Goal: Task Accomplishment & Management: Complete application form

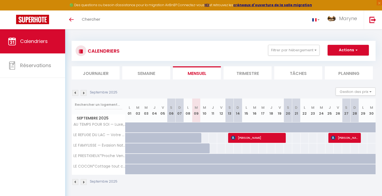
click at [243, 71] on li "Trimestre" at bounding box center [248, 72] width 48 height 13
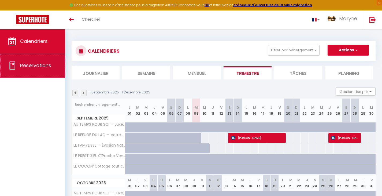
click at [38, 66] on span "Réservations" at bounding box center [35, 65] width 31 height 7
select select "not_cancelled"
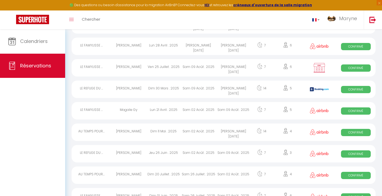
scroll to position [176, 0]
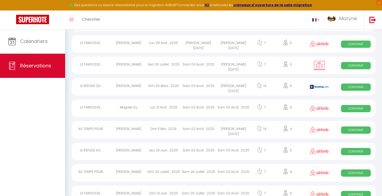
click at [253, 135] on div "14" at bounding box center [261, 129] width 21 height 17
select select "OK"
select select "1"
select select "0"
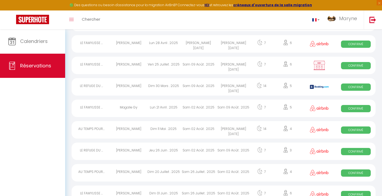
select select "1"
select select
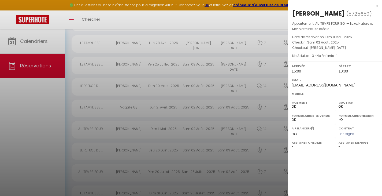
click at [377, 6] on div "x" at bounding box center [333, 6] width 90 height 6
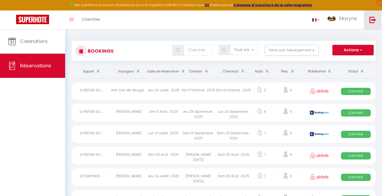
click at [372, 21] on img at bounding box center [372, 19] width 7 height 7
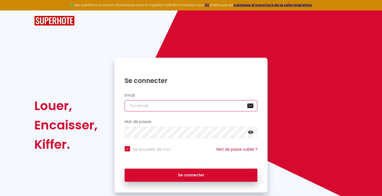
click at [172, 105] on input "email" at bounding box center [191, 105] width 133 height 11
type input "[EMAIL_ADDRESS][DOMAIN_NAME]"
checkbox input "true"
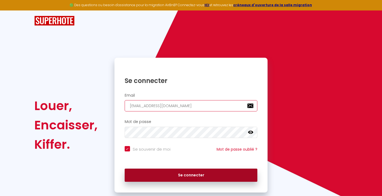
type input "[EMAIL_ADDRESS][DOMAIN_NAME]"
click at [191, 172] on button "Se connecter" at bounding box center [191, 174] width 133 height 13
checkbox input "true"
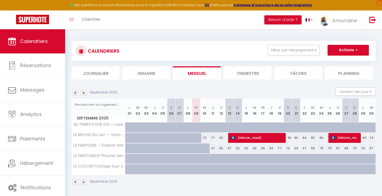
click at [76, 92] on img at bounding box center [75, 93] width 6 height 6
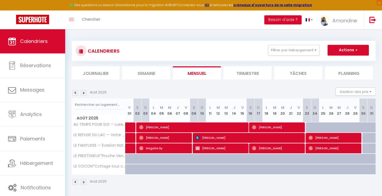
click at [76, 92] on img at bounding box center [75, 93] width 6 height 6
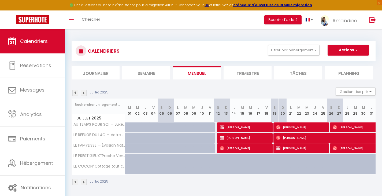
click at [84, 93] on img at bounding box center [84, 93] width 6 height 6
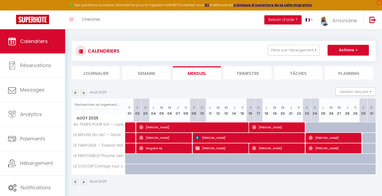
click at [84, 94] on img at bounding box center [84, 93] width 6 height 6
select select
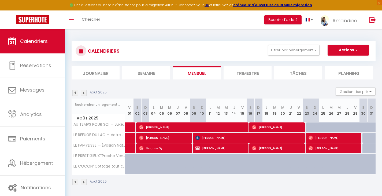
select select
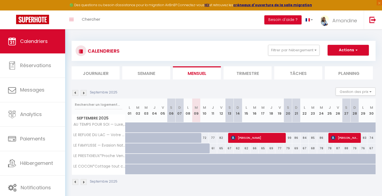
click at [257, 136] on span "[PERSON_NAME]" at bounding box center [257, 137] width 53 height 10
select select "OK"
select select "KO"
select select "1"
select select "0"
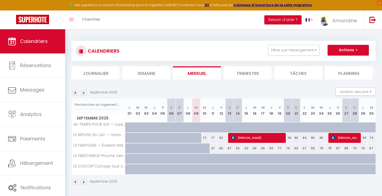
select select "1"
select select
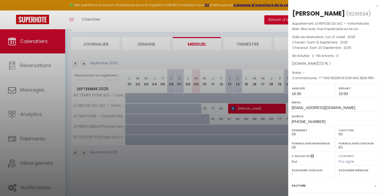
scroll to position [59, 0]
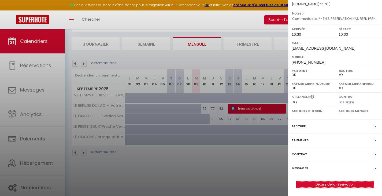
click at [321, 183] on link "Détails de la réservation" at bounding box center [334, 184] width 77 height 7
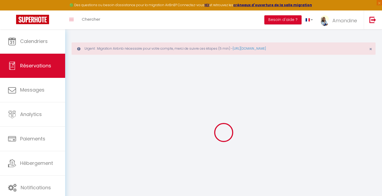
type input "[PERSON_NAME]"
type input "Goudon"
type input "[EMAIL_ADDRESS][DOMAIN_NAME]"
type input "[PHONE_NUMBER]"
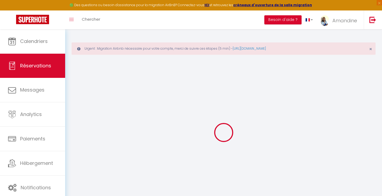
type input "[PHONE_NUMBER]"
type input "[STREET_ADDRESS]"
type input "Guerande"
select select "FR"
type input "111.59"
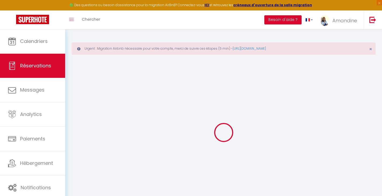
type input "104.07"
type input "10.1"
select select "55940"
select select "1"
select select
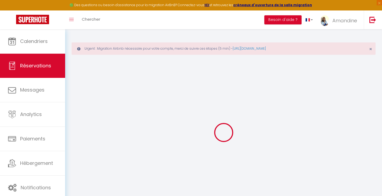
select select
type input "2"
select select "12"
select select
type input "507.21"
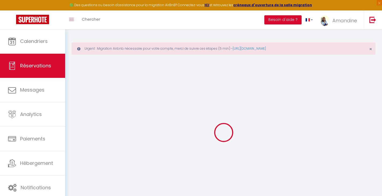
checkbox input "false"
type input "0"
select select "2"
type input "0"
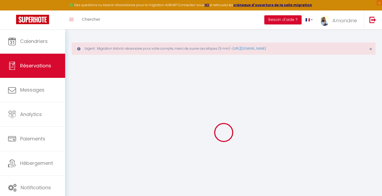
type input "0"
select select
select select "14"
checkbox input "false"
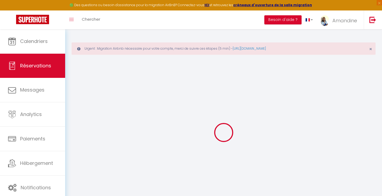
select select
checkbox input "false"
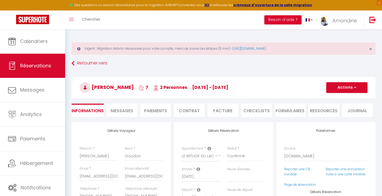
select select
checkbox input "false"
type textarea "** THIS RESERVATION HAS BEEN PRE-PAID ** BOOKING NOTE : Payment charge is EUR 1…"
type input "75"
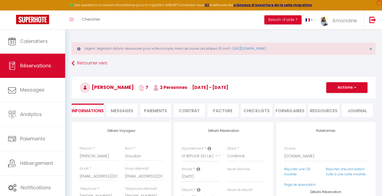
type input "27.9"
checkbox input "false"
select select "16:30"
select select "10:00"
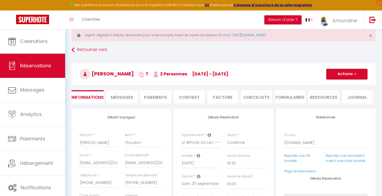
scroll to position [26, 0]
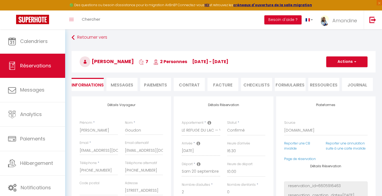
click at [120, 83] on span "Messages" at bounding box center [122, 85] width 23 height 6
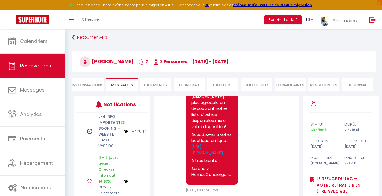
scroll to position [347, 0]
click at [124, 135] on img at bounding box center [126, 132] width 4 height 6
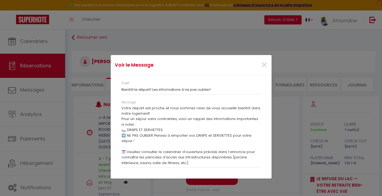
scroll to position [10, 0]
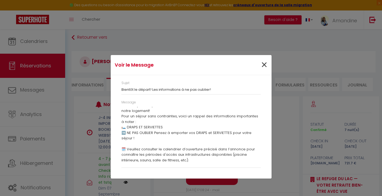
click at [264, 65] on span "×" at bounding box center [264, 65] width 7 height 16
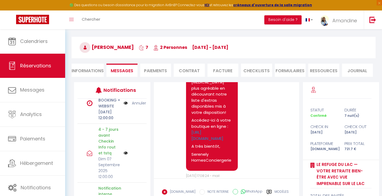
scroll to position [358, 0]
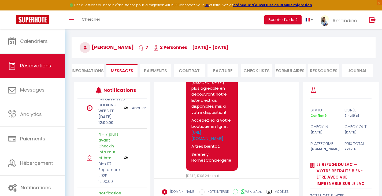
click at [124, 111] on img at bounding box center [126, 108] width 4 height 6
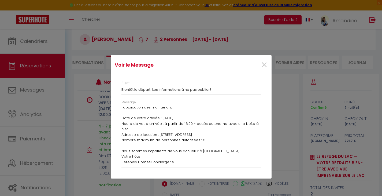
scroll to position [49, 0]
click at [265, 65] on span "×" at bounding box center [264, 65] width 7 height 16
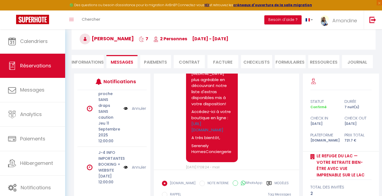
scroll to position [290, 0]
click at [137, 111] on link "Annuler" at bounding box center [139, 108] width 14 height 6
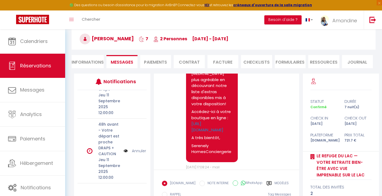
scroll to position [187, 0]
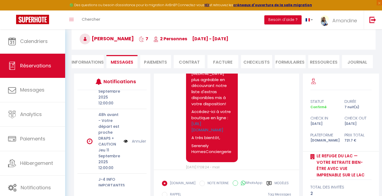
click at [124, 144] on img at bounding box center [126, 141] width 4 height 6
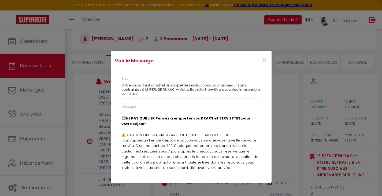
scroll to position [53, 0]
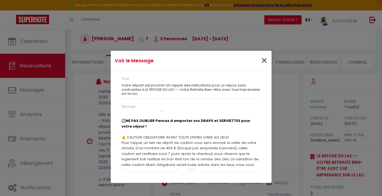
click at [266, 60] on span "×" at bounding box center [264, 61] width 7 height 16
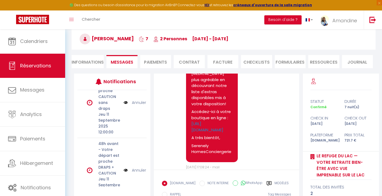
scroll to position [148, 0]
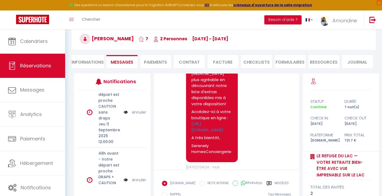
click at [135, 115] on link "Annuler" at bounding box center [139, 112] width 14 height 6
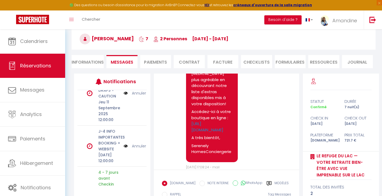
scroll to position [154, 0]
